Goal: Find specific page/section: Find specific page/section

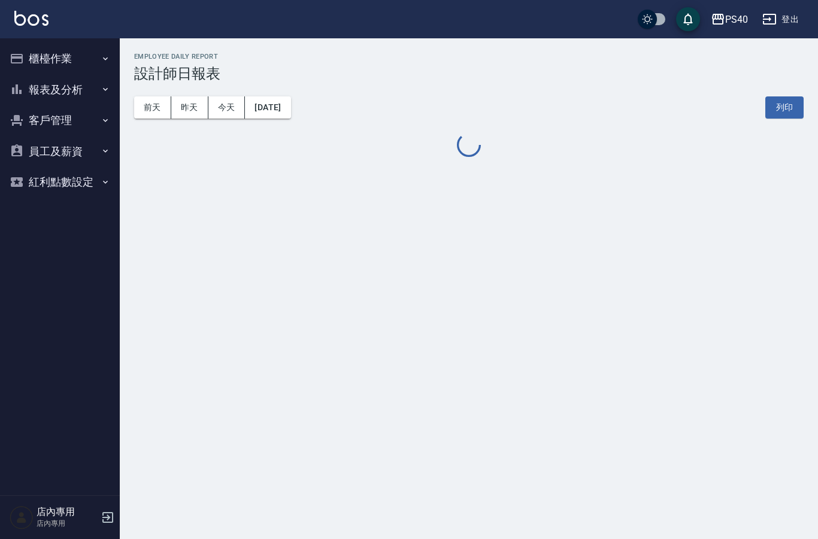
scroll to position [21, 2]
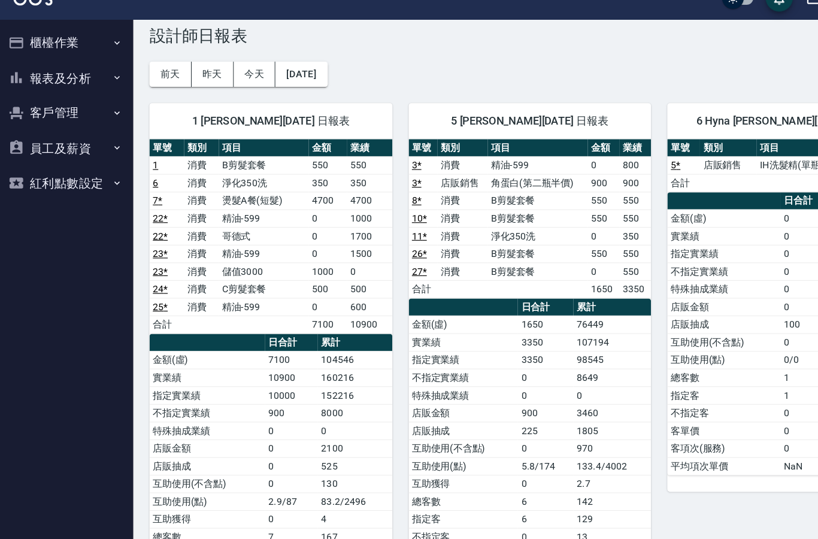
click at [41, 74] on button "報表及分析" at bounding box center [60, 89] width 110 height 31
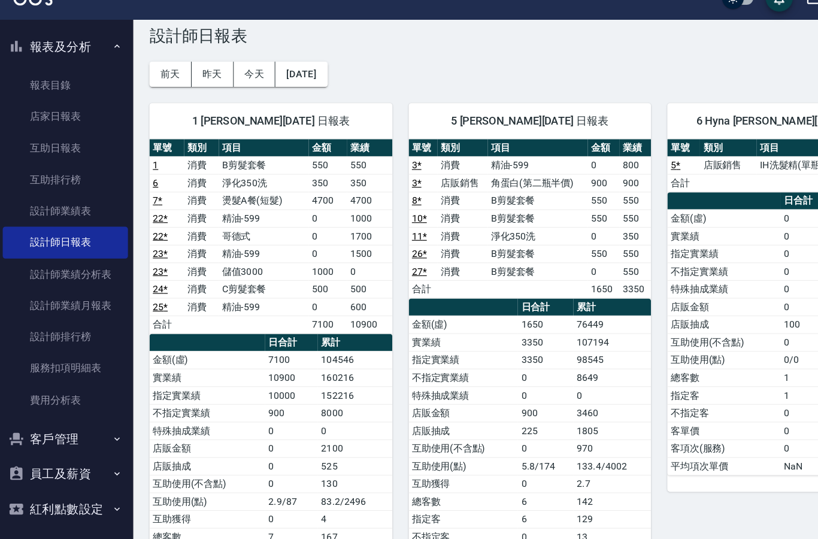
scroll to position [28, 0]
click at [32, 251] on link "設計師業績分析表" at bounding box center [60, 262] width 110 height 28
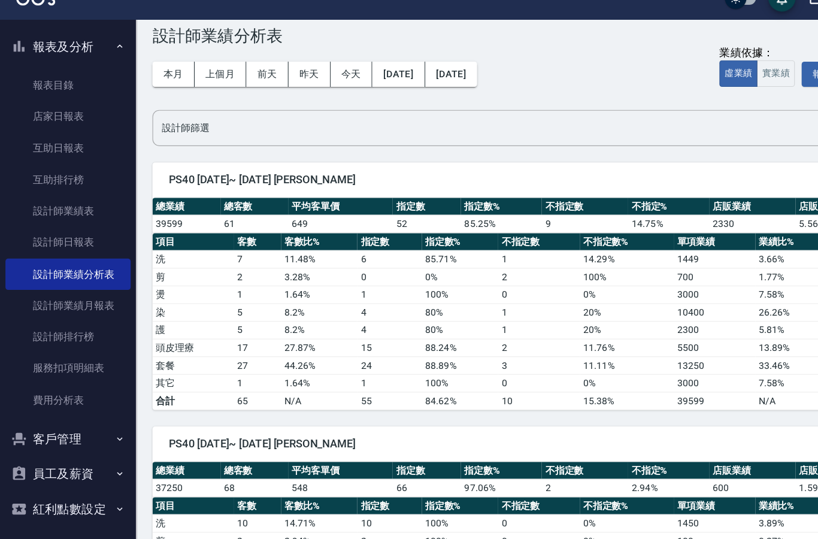
click at [37, 331] on link "服務扣項明細表" at bounding box center [60, 345] width 110 height 28
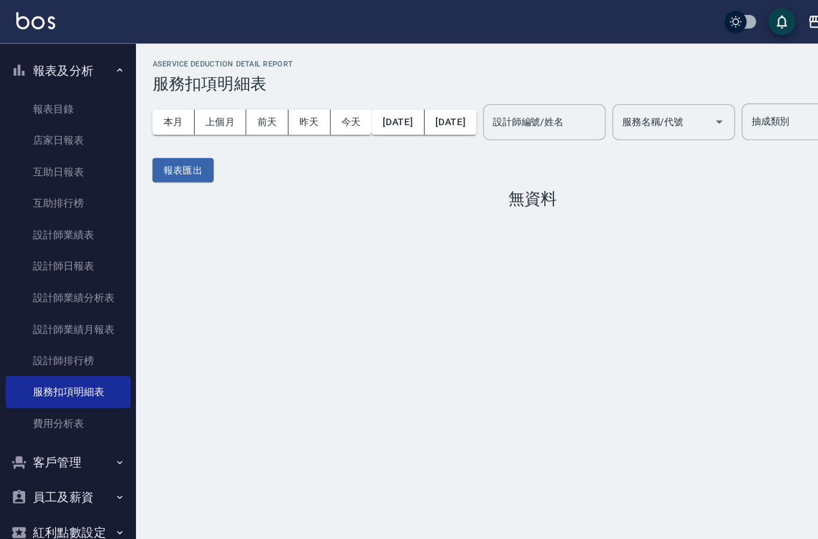
click at [37, 437] on button "員工及薪資" at bounding box center [60, 437] width 110 height 31
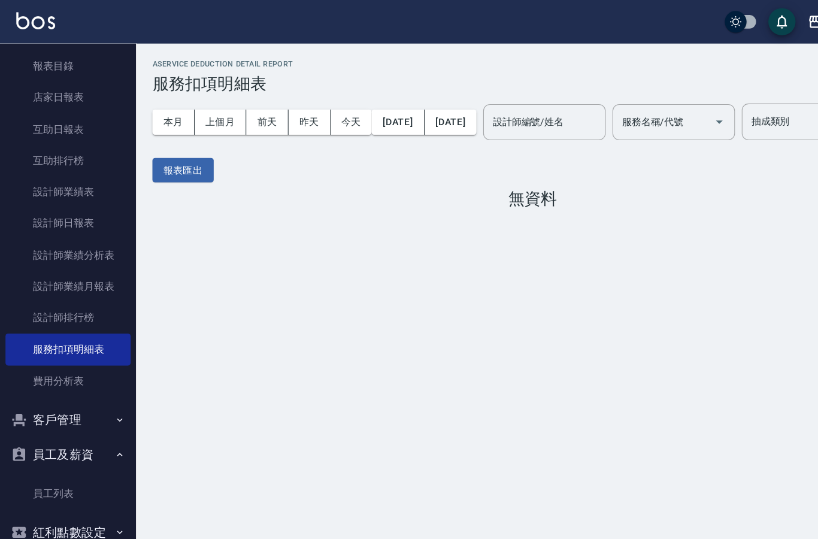
scroll to position [65, 0]
click at [39, 371] on button "客戶管理" at bounding box center [60, 369] width 110 height 31
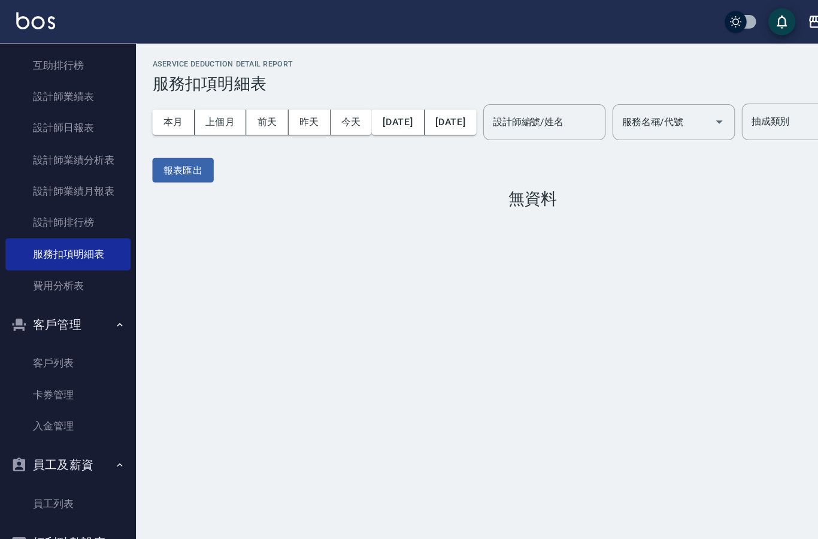
scroll to position [157, 0]
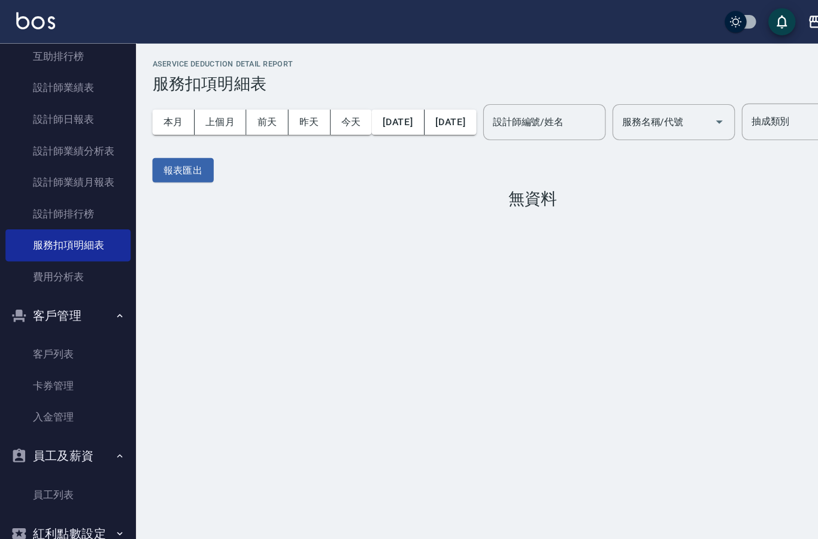
click at [31, 429] on link "員工列表" at bounding box center [60, 436] width 110 height 28
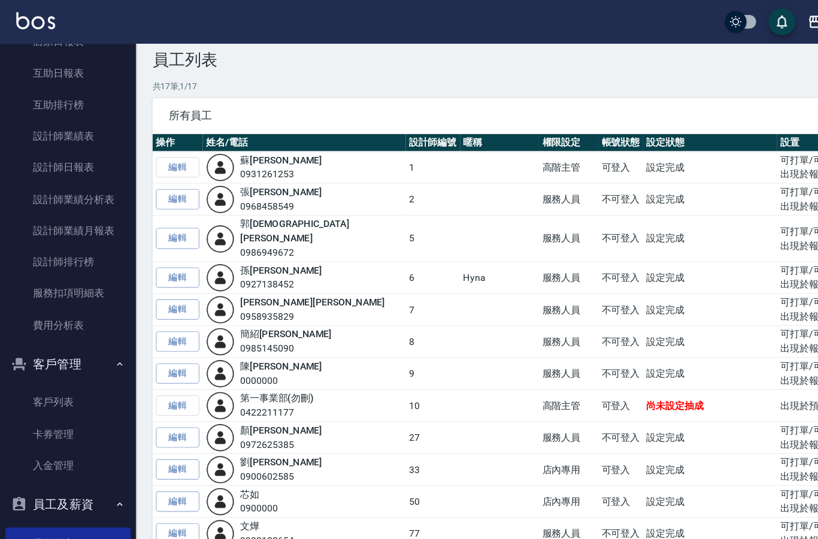
scroll to position [112, 0]
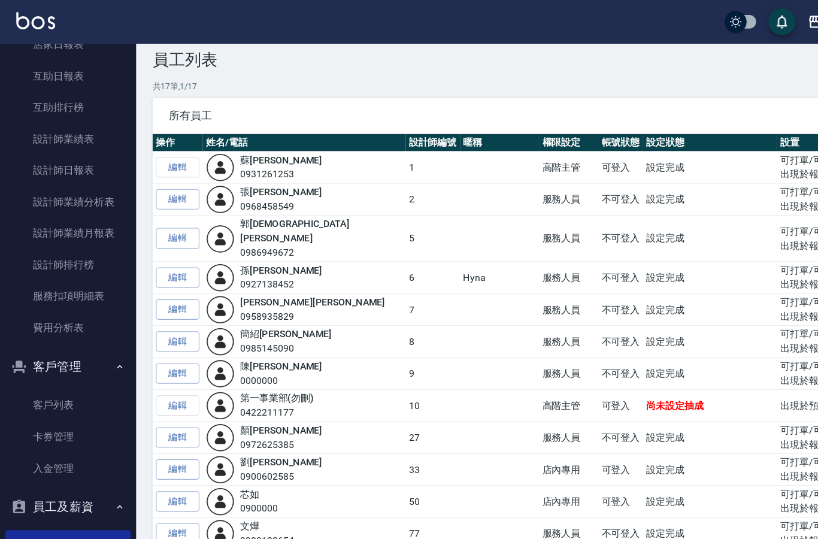
click at [41, 263] on link "服務扣項明細表" at bounding box center [60, 261] width 110 height 28
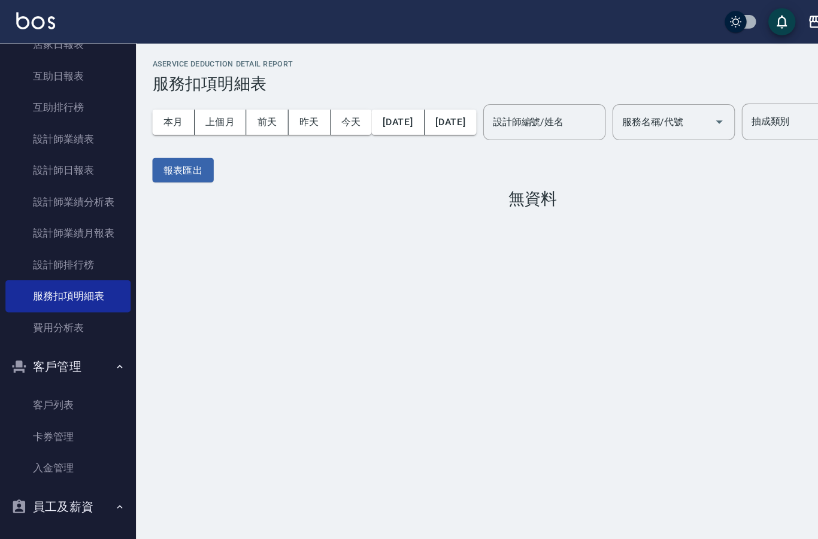
click at [37, 293] on link "費用分析表" at bounding box center [60, 289] width 110 height 28
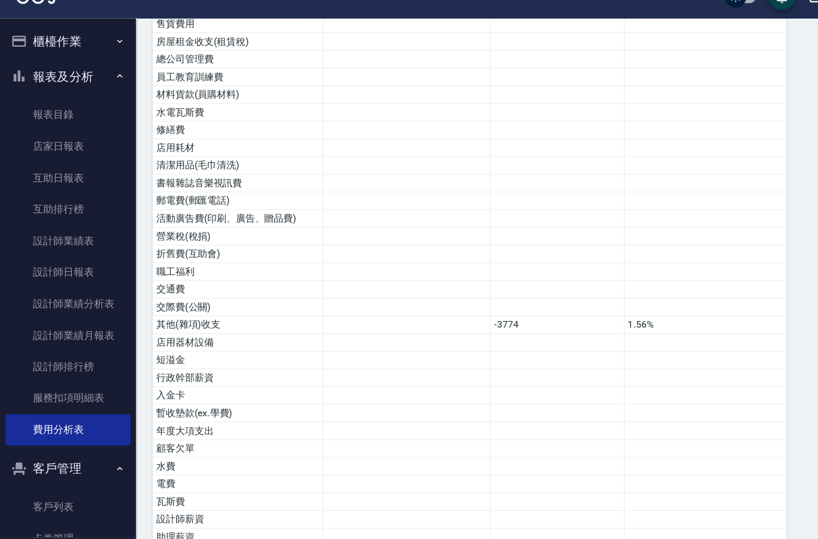
scroll to position [656, 0]
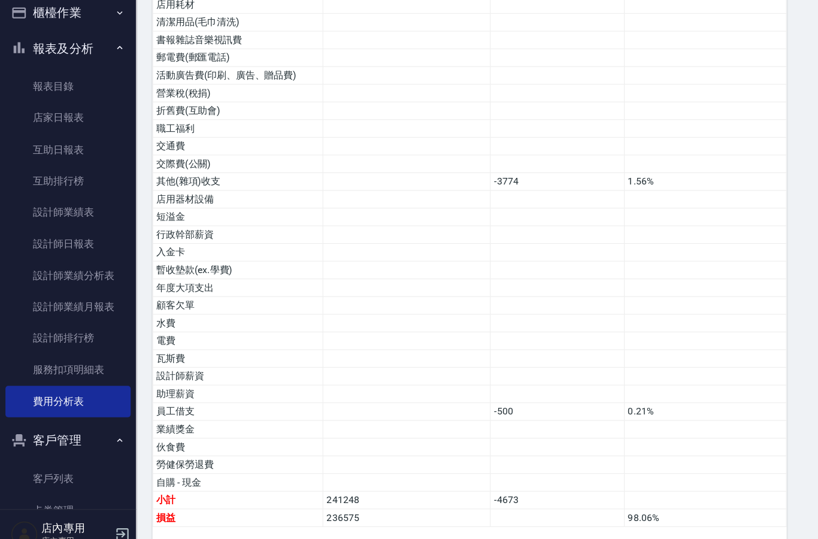
click at [24, 43] on button "櫃檯作業" at bounding box center [60, 58] width 110 height 31
